Goal: Task Accomplishment & Management: Use online tool/utility

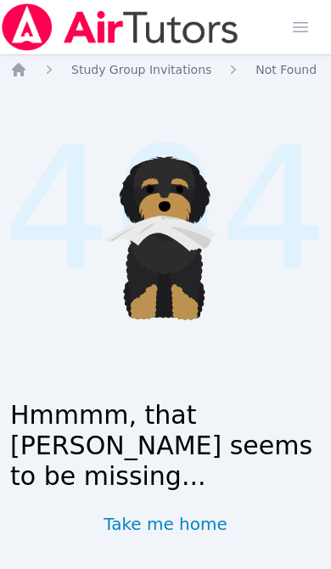
click at [22, 70] on icon "Breadcrumb" at bounding box center [19, 70] width 14 height 14
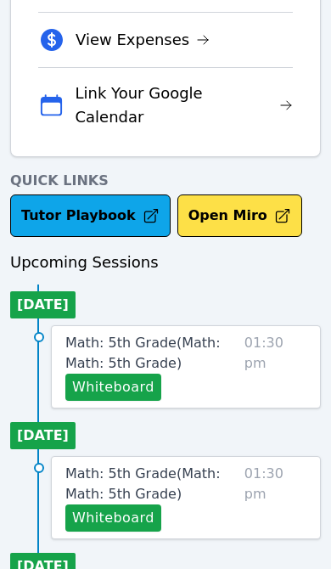
scroll to position [609, 0]
click at [258, 333] on span "01:30 pm" at bounding box center [275, 367] width 62 height 68
click at [158, 334] on span "Math: 5th Grade ( Math: Math: 5th Grade )" at bounding box center [142, 352] width 155 height 36
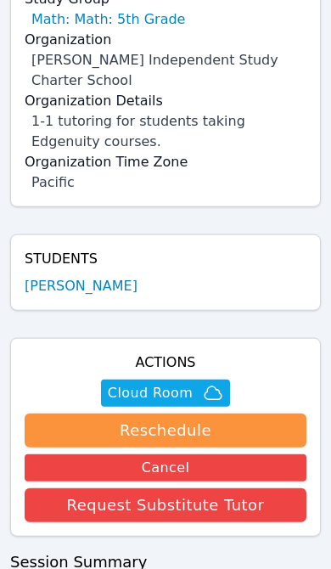
scroll to position [351, 0]
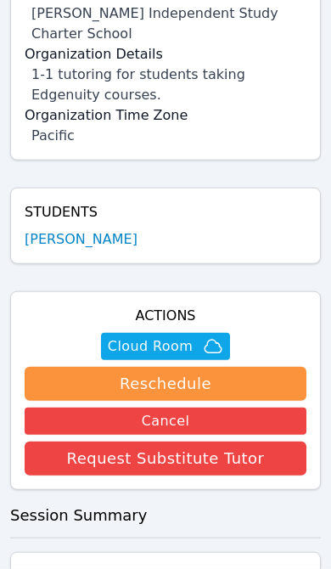
click at [174, 336] on span "Cloud Room" at bounding box center [150, 346] width 85 height 20
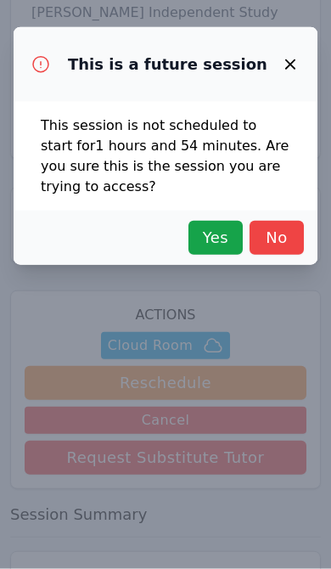
scroll to position [0, 0]
click at [212, 236] on span "Yes" at bounding box center [215, 238] width 37 height 24
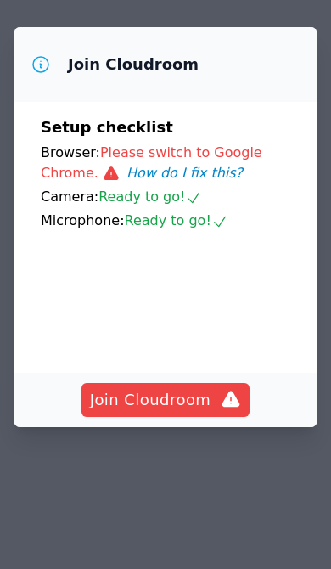
click at [188, 398] on span "Join Cloudroom" at bounding box center [166, 400] width 152 height 24
